Goal: Transaction & Acquisition: Purchase product/service

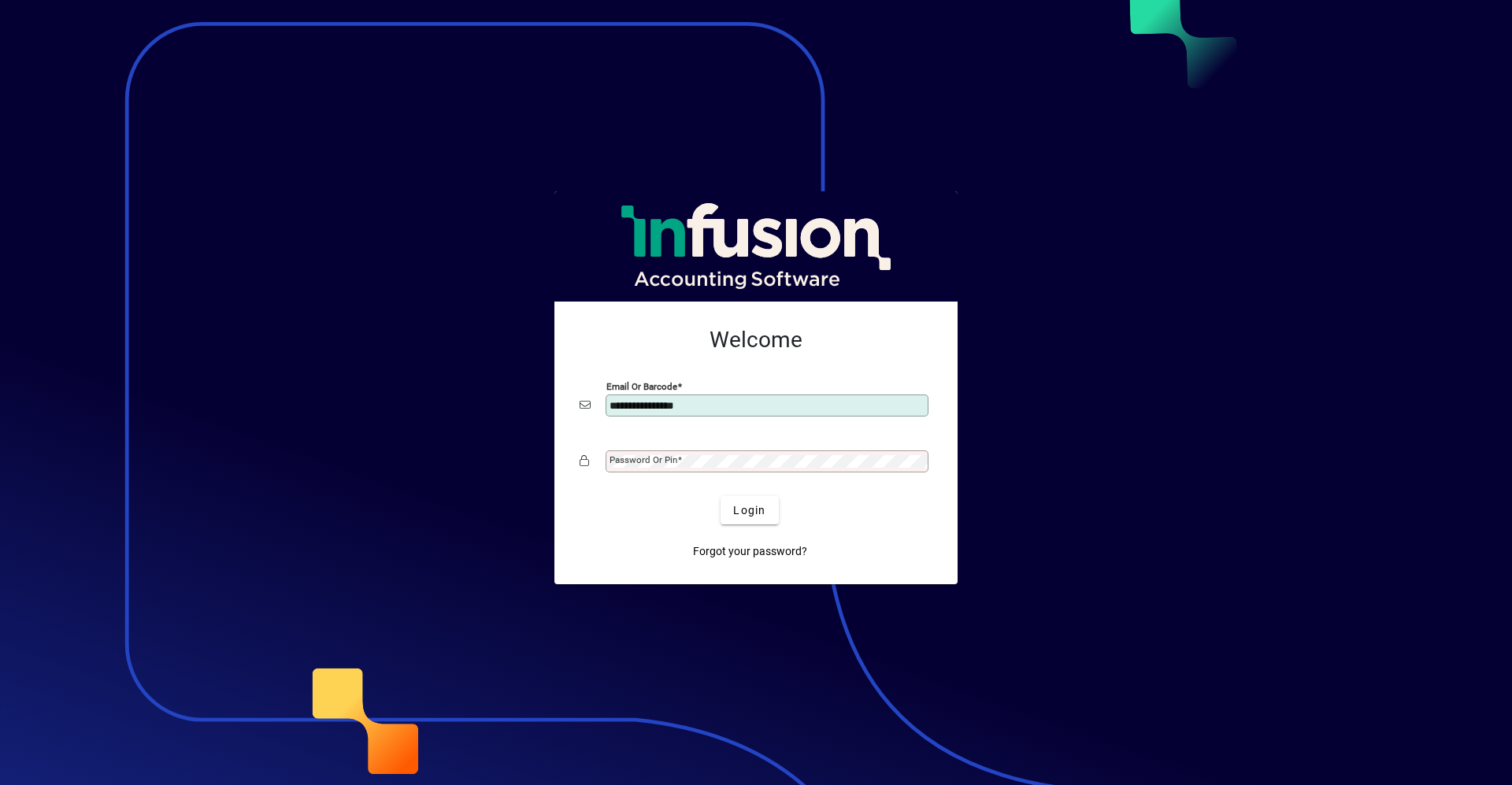
type input "**********"
click at [720, 496] on button "Login" at bounding box center [749, 510] width 58 height 28
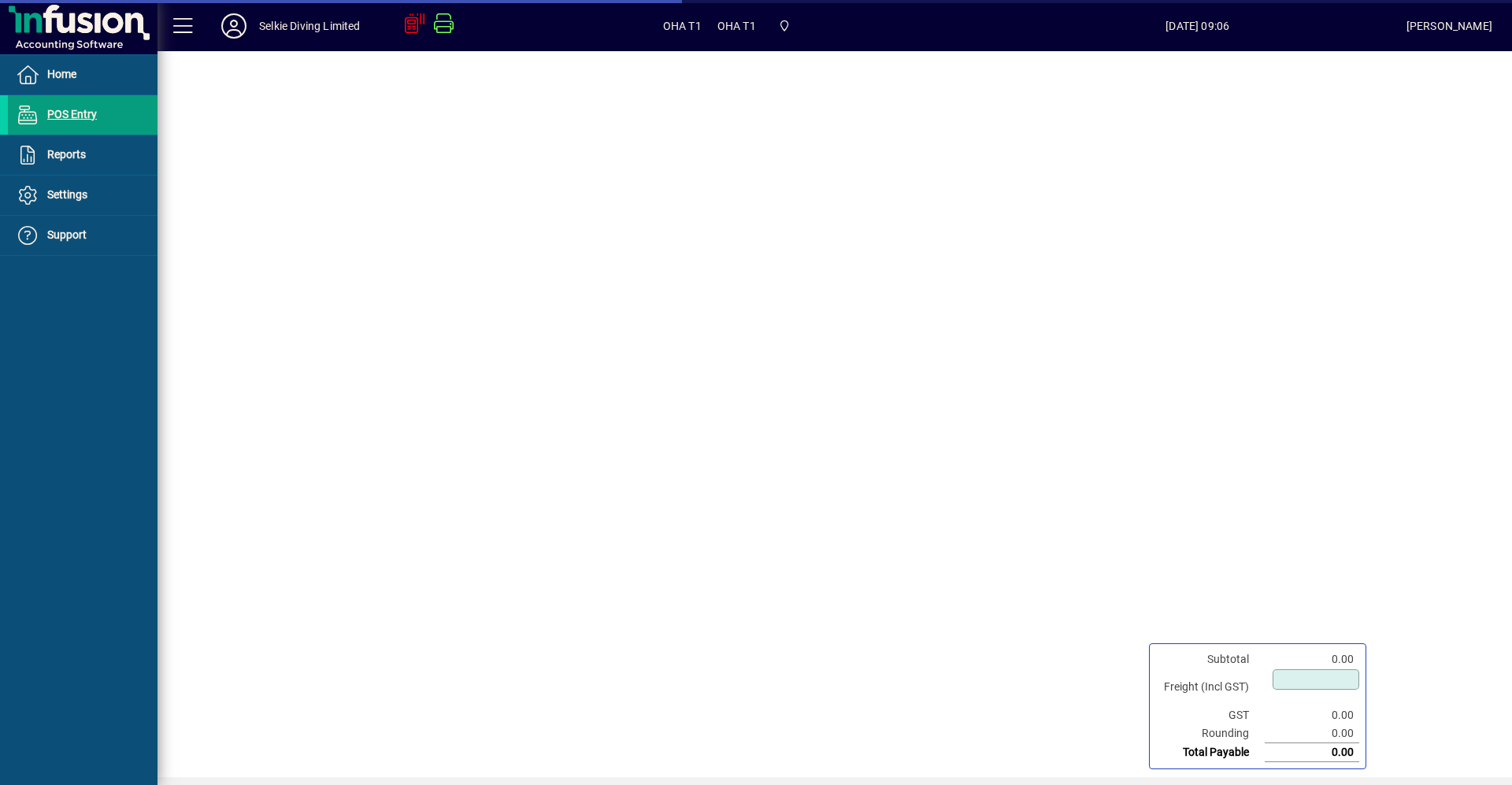
type input "****"
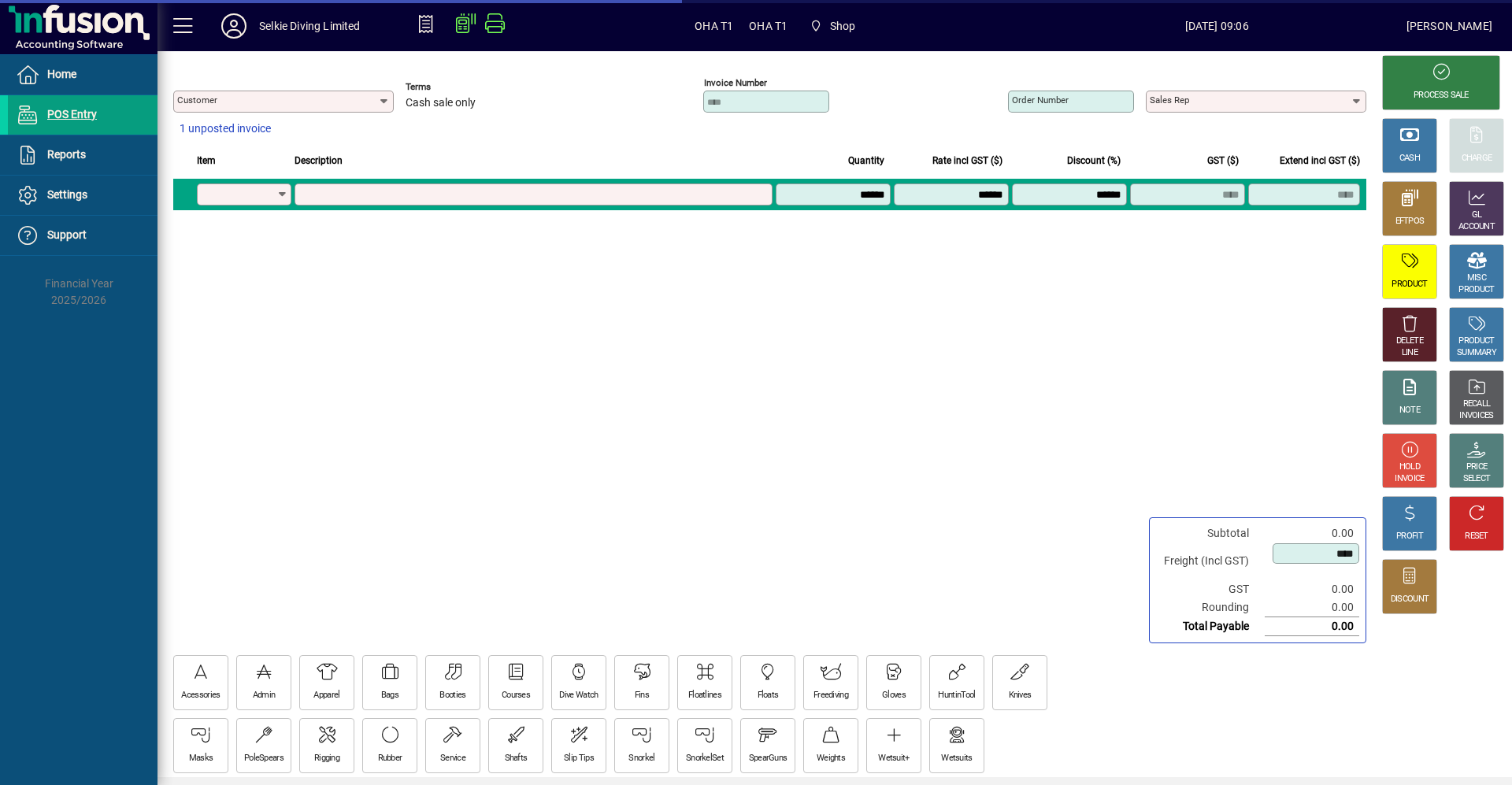
type input "**********"
